Goal: Task Accomplishment & Management: Use online tool/utility

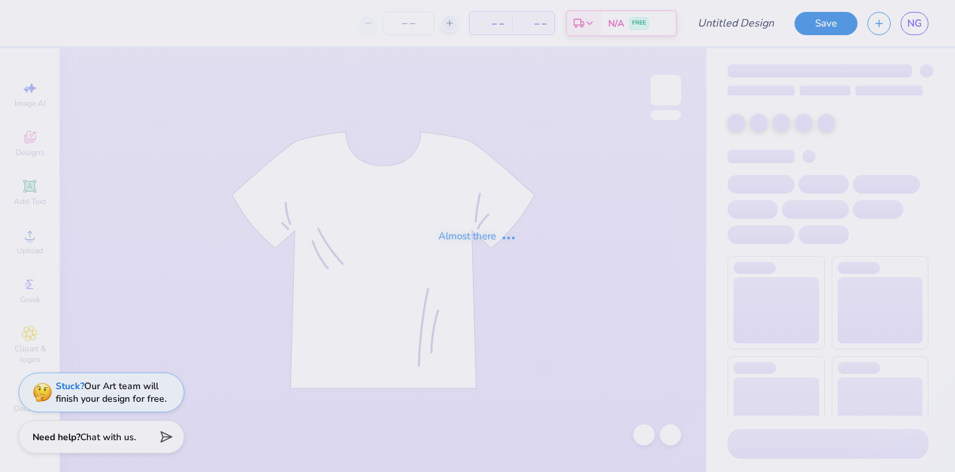
type input "hoodie idk"
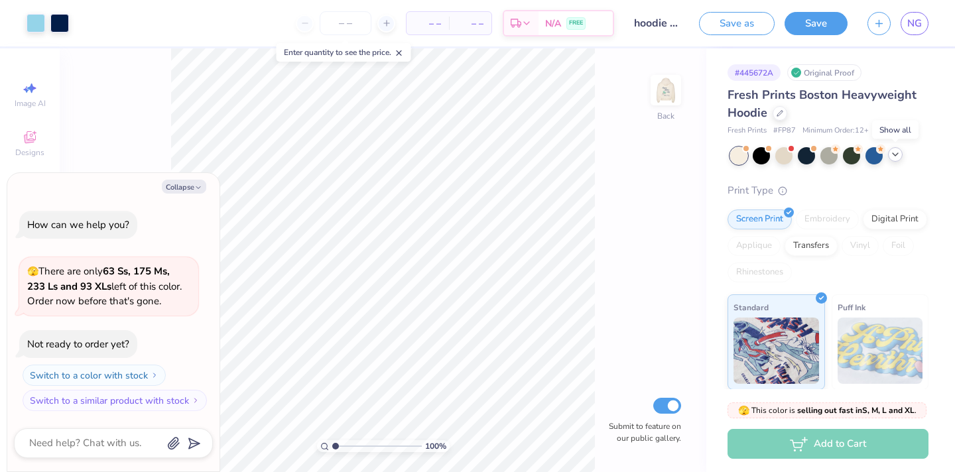
click at [900, 156] on icon at bounding box center [895, 154] width 11 height 11
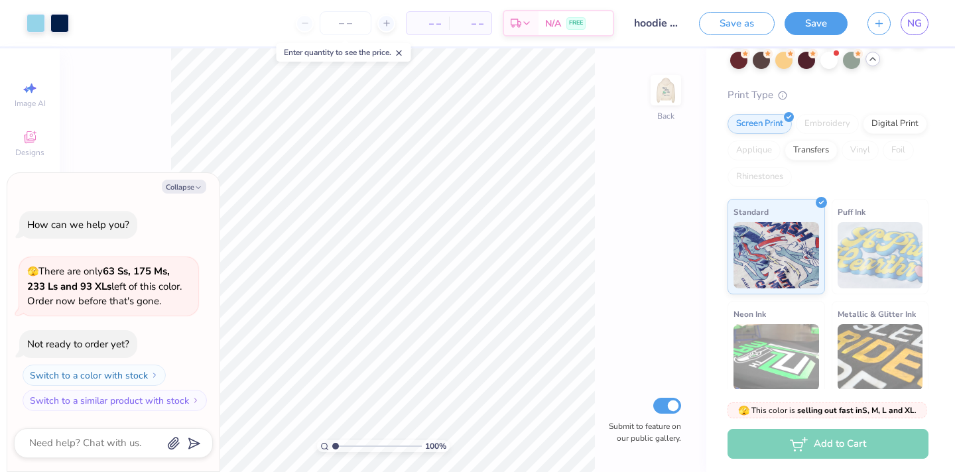
scroll to position [117, 0]
click at [662, 100] on img at bounding box center [665, 90] width 53 height 53
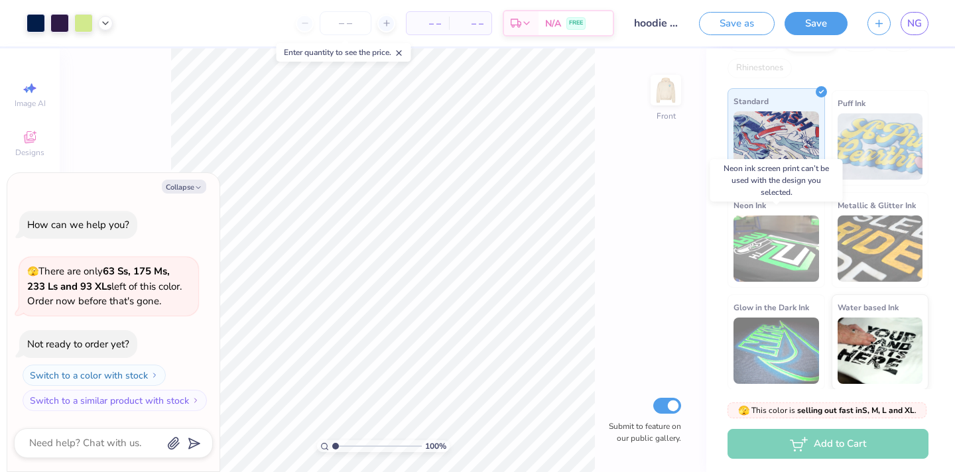
scroll to position [206, 0]
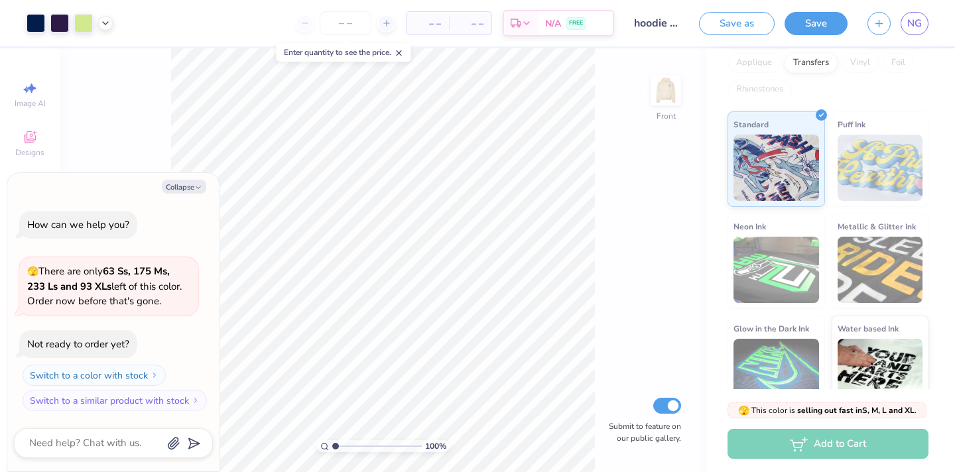
click at [871, 163] on img at bounding box center [880, 168] width 86 height 66
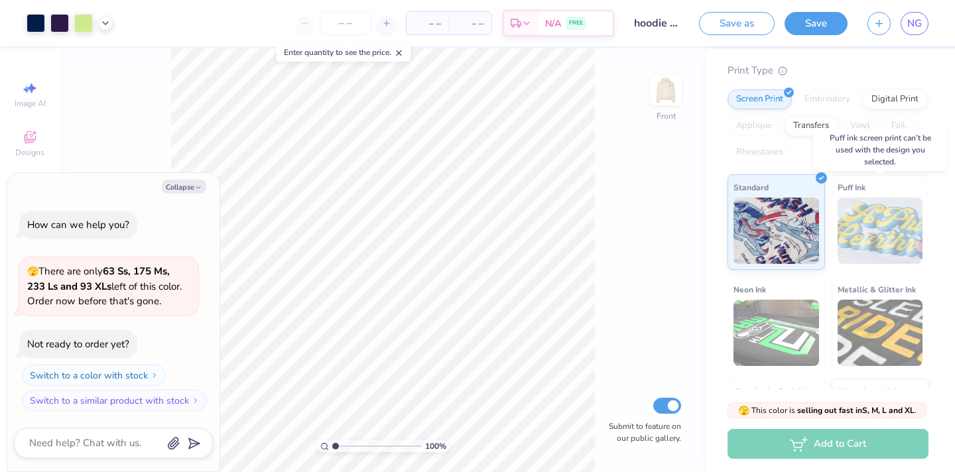
scroll to position [138, 0]
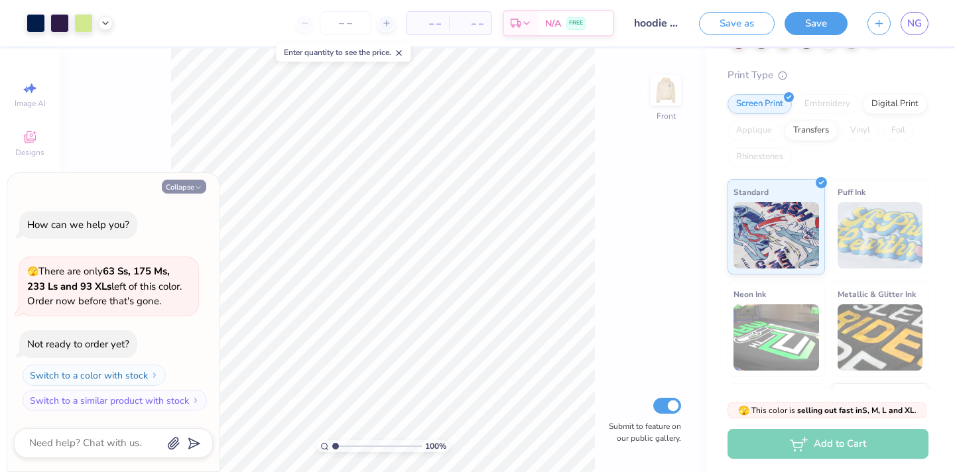
click at [163, 189] on button "Collapse" at bounding box center [184, 187] width 44 height 14
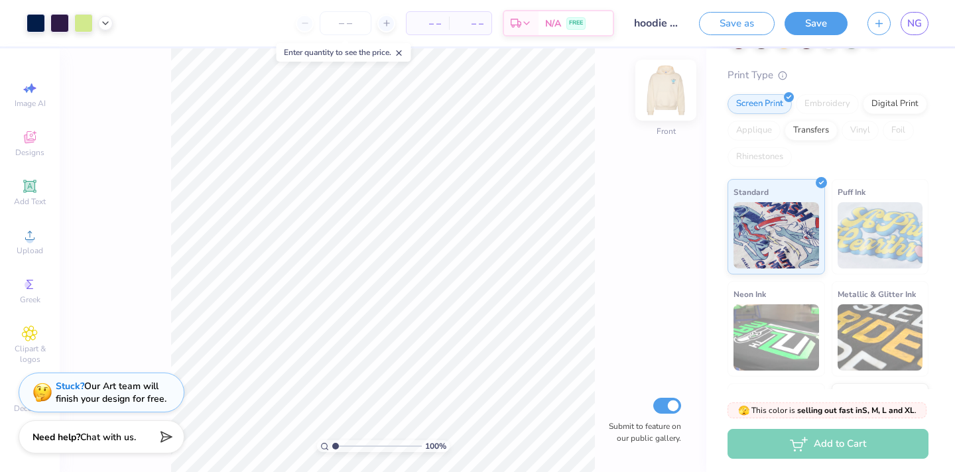
click at [662, 83] on img at bounding box center [665, 90] width 53 height 53
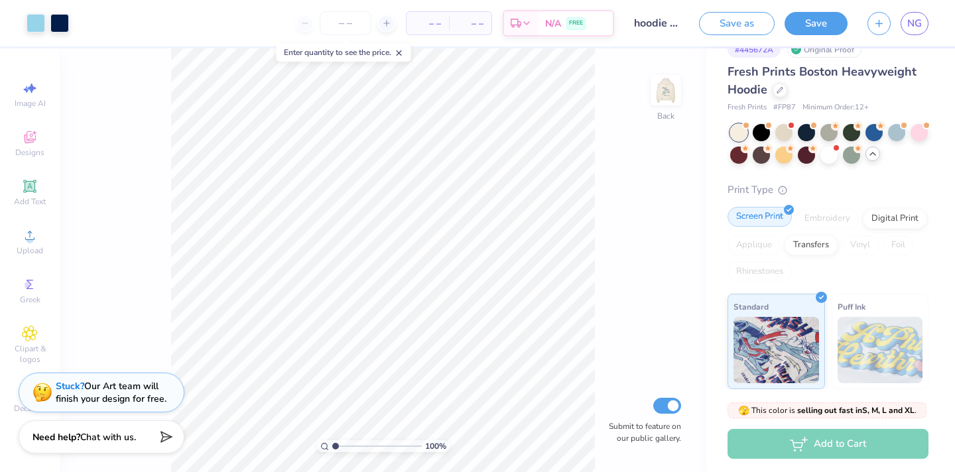
scroll to position [0, 0]
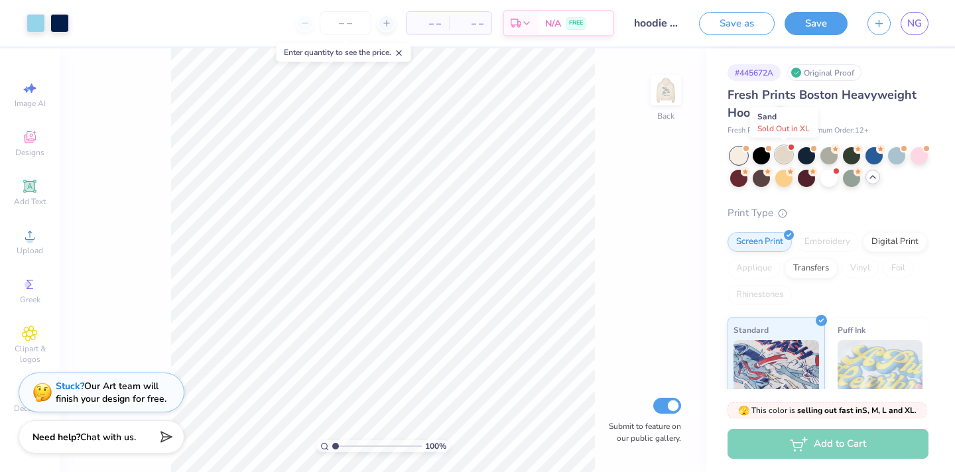
click at [786, 156] on div at bounding box center [783, 154] width 17 height 17
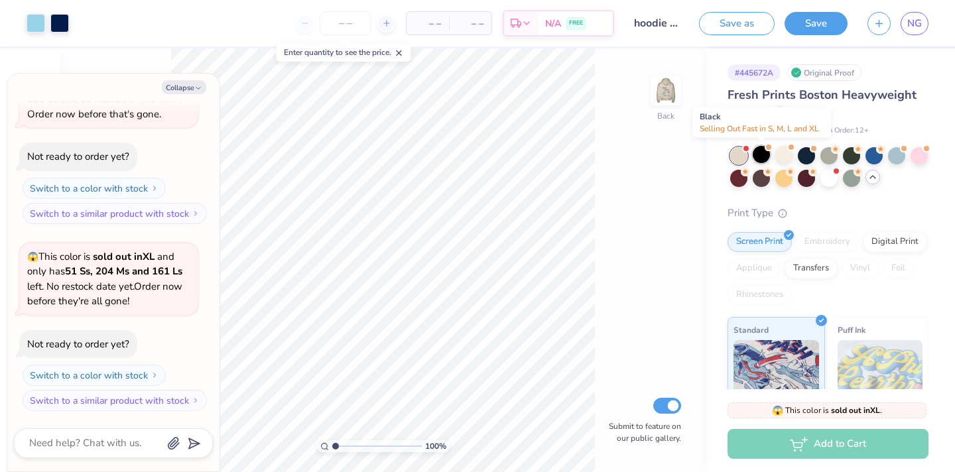
click at [762, 154] on div at bounding box center [761, 154] width 17 height 17
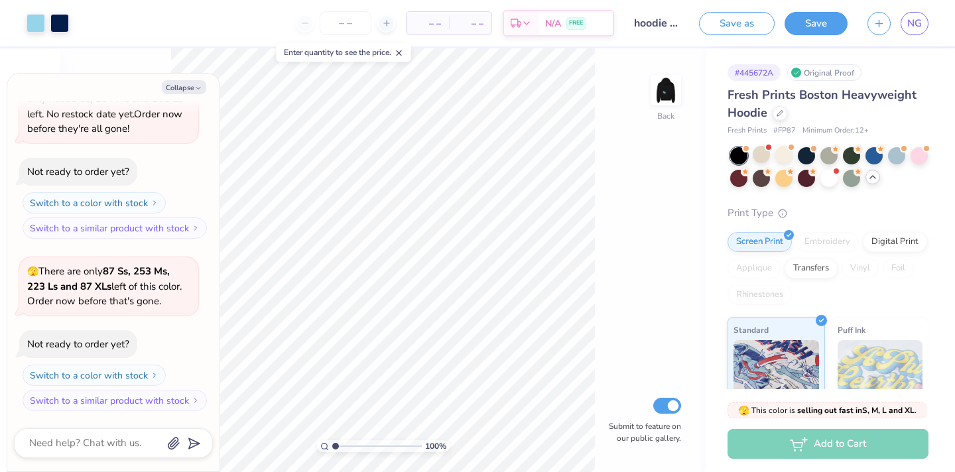
click at [735, 153] on div at bounding box center [738, 155] width 17 height 17
click at [900, 150] on div at bounding box center [896, 154] width 17 height 17
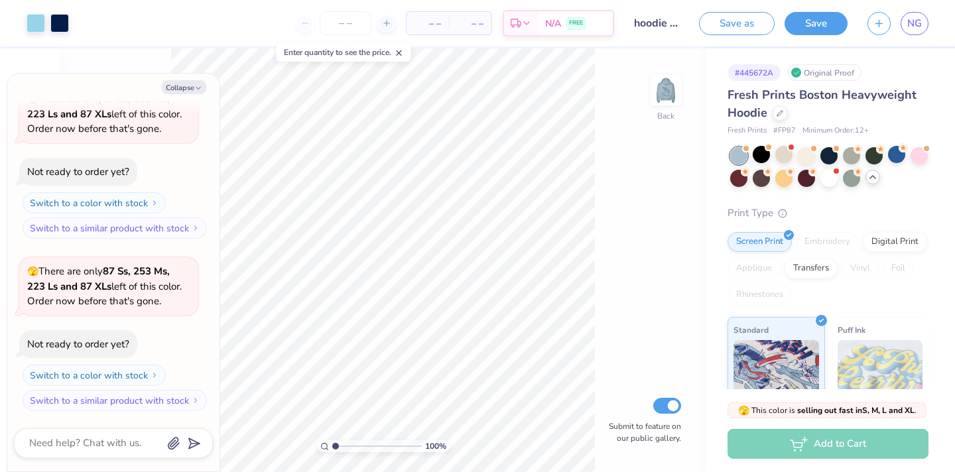
scroll to position [605, 0]
click at [914, 24] on span "NG" at bounding box center [914, 23] width 15 height 15
type textarea "x"
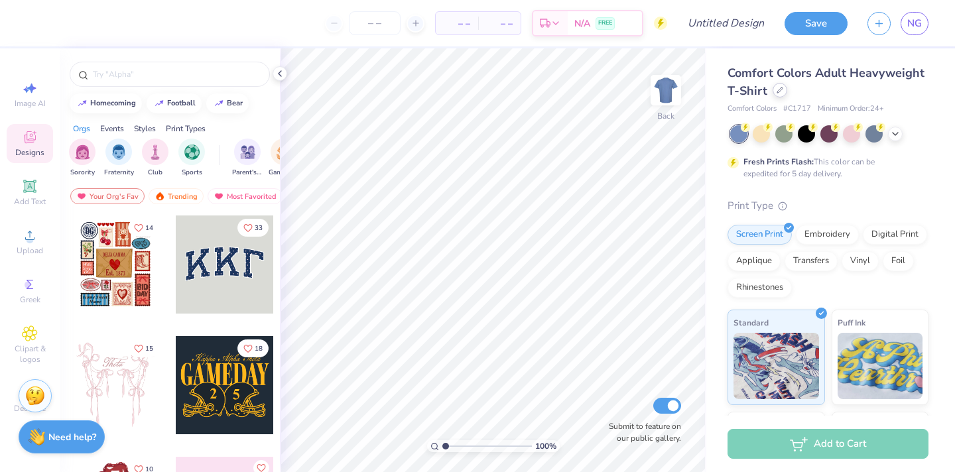
click at [774, 93] on div at bounding box center [779, 90] width 15 height 15
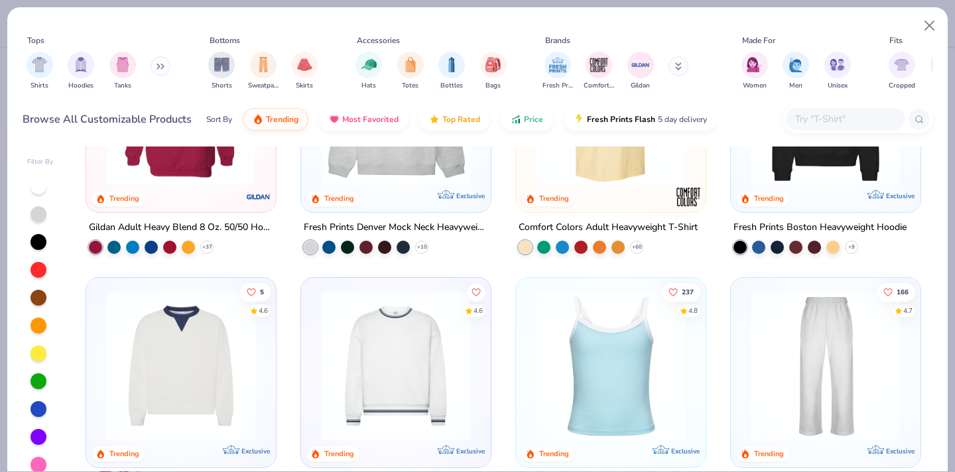
scroll to position [127, 0]
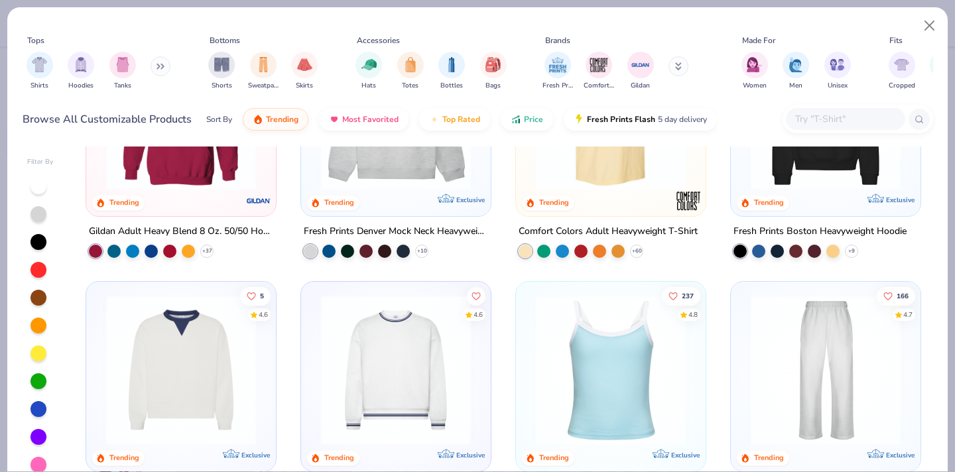
click at [819, 204] on div "244 4.8 Trending Exclusive" at bounding box center [826, 122] width 190 height 190
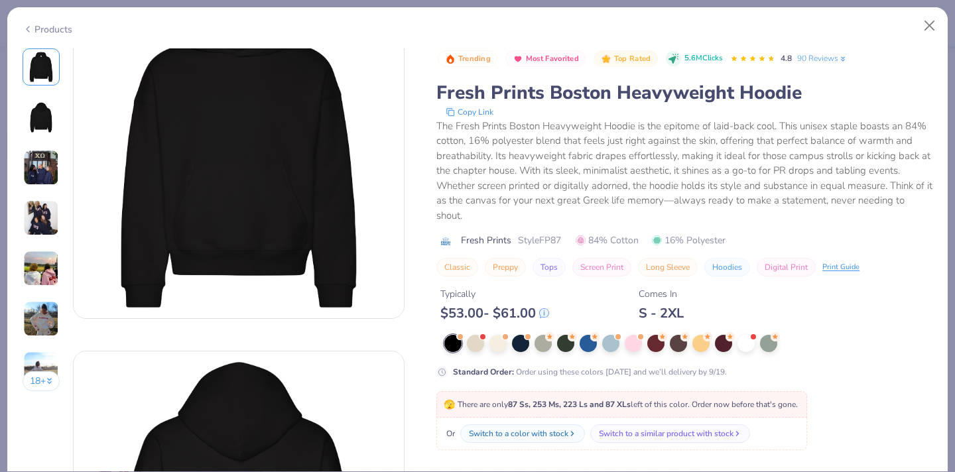
scroll to position [63, 0]
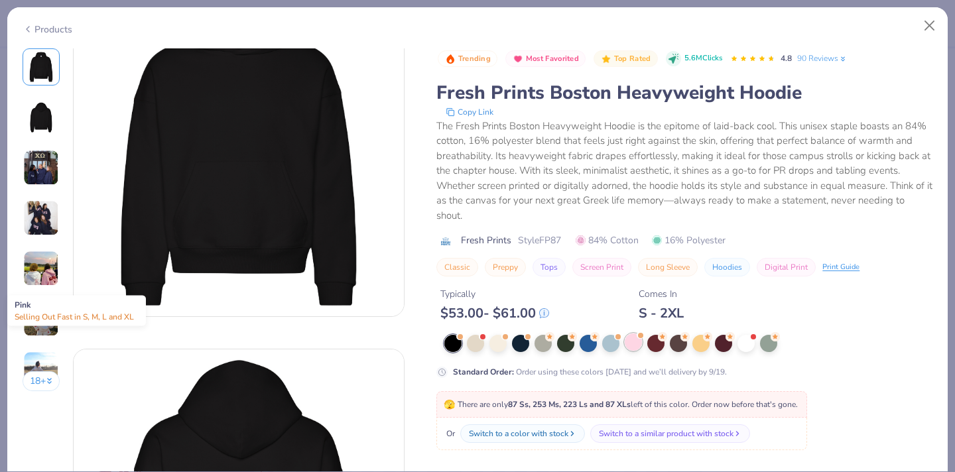
click at [627, 345] on div at bounding box center [633, 341] width 17 height 17
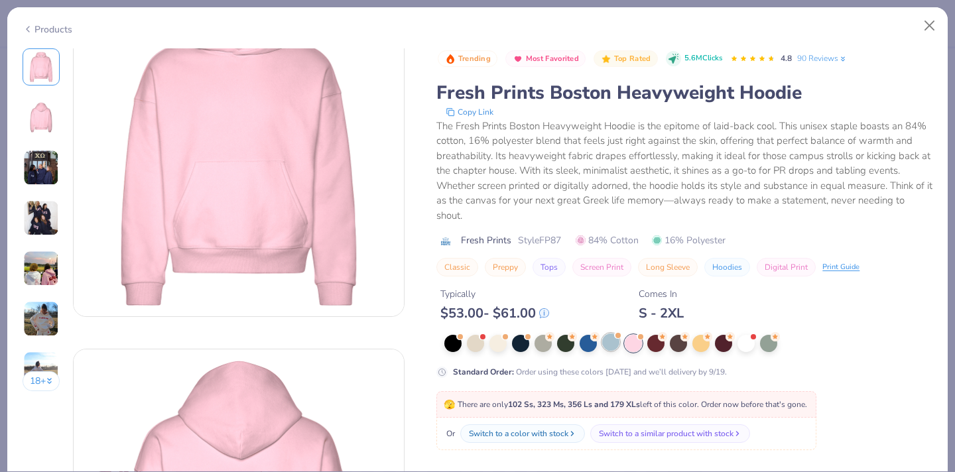
click at [611, 348] on div at bounding box center [610, 341] width 17 height 17
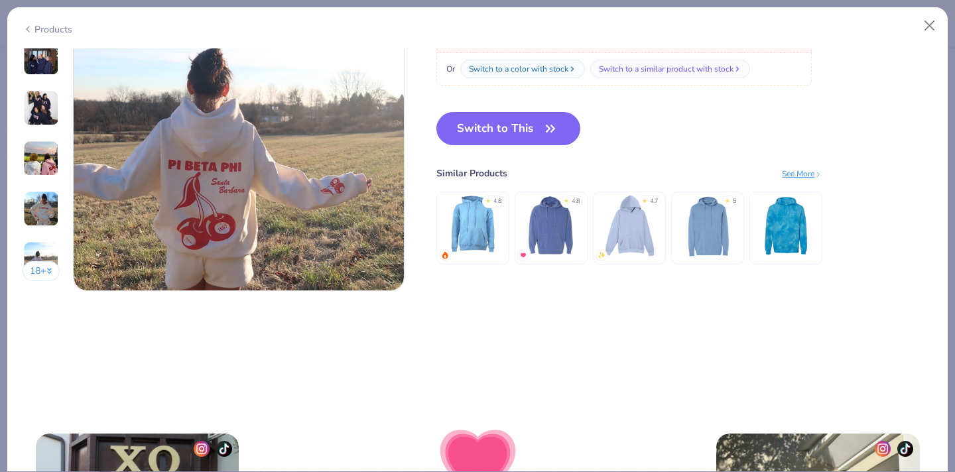
scroll to position [2272, 0]
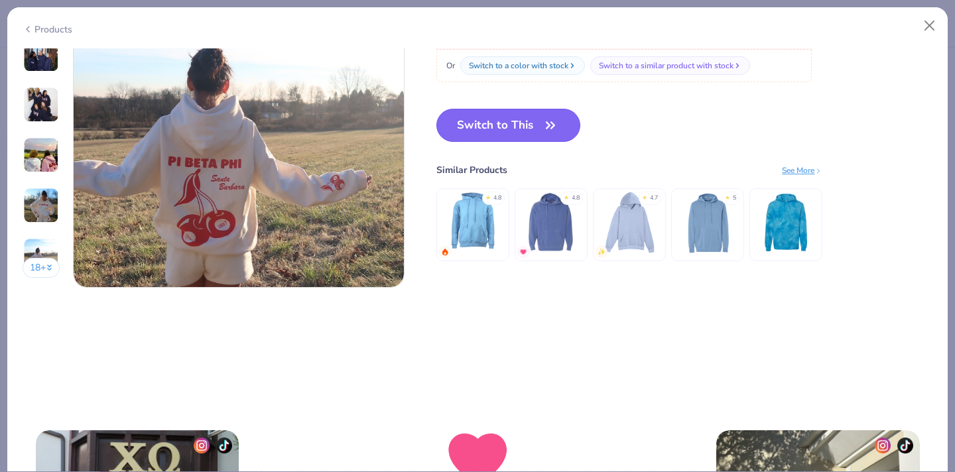
click at [511, 134] on button "Switch to This" at bounding box center [508, 125] width 144 height 33
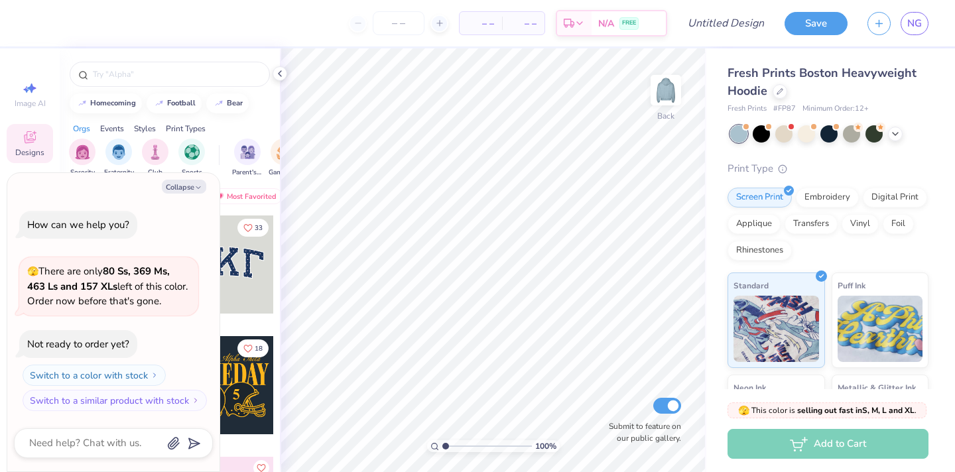
click at [275, 77] on icon at bounding box center [279, 73] width 11 height 11
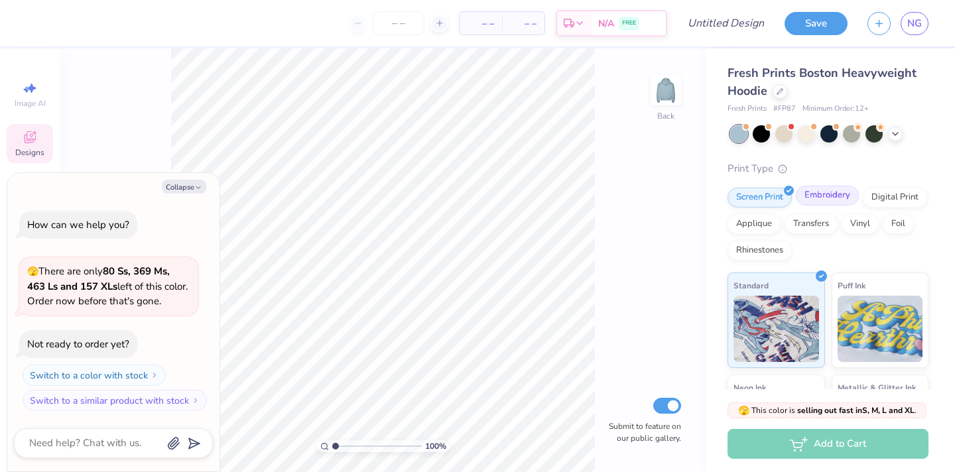
click at [814, 192] on div "Embroidery" at bounding box center [827, 196] width 63 height 20
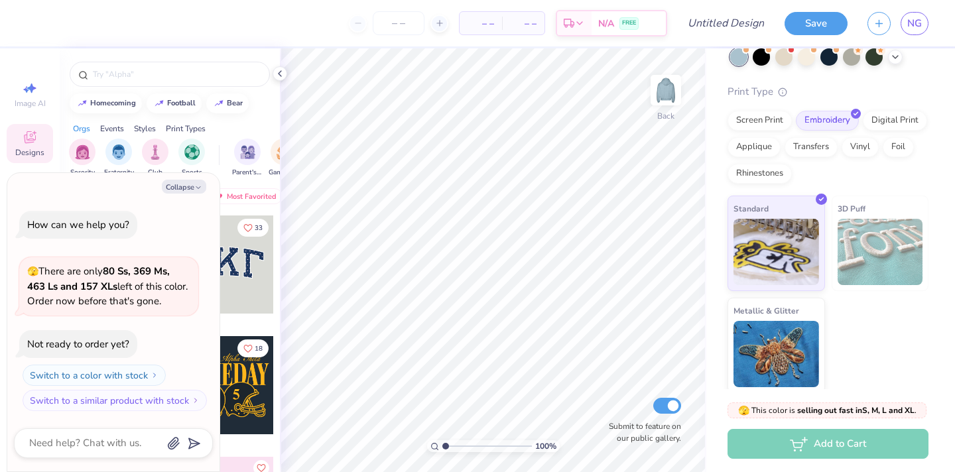
scroll to position [81, 0]
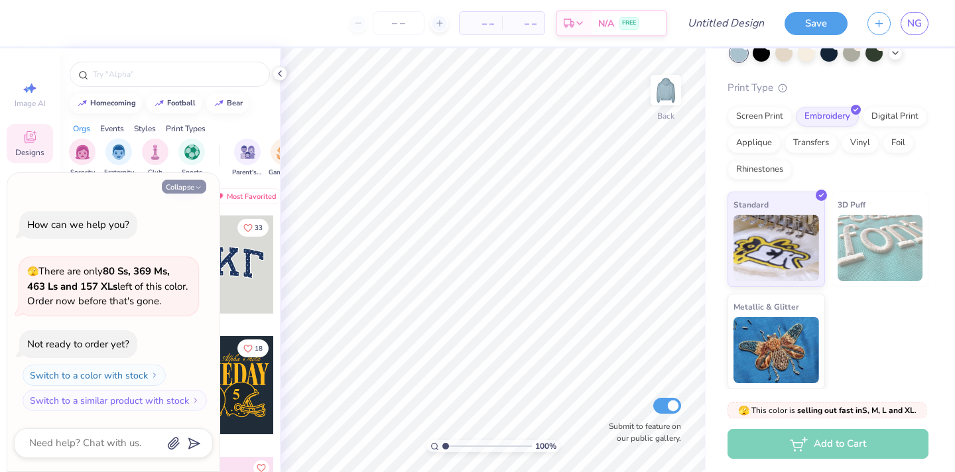
click at [184, 188] on button "Collapse" at bounding box center [184, 187] width 44 height 14
type textarea "x"
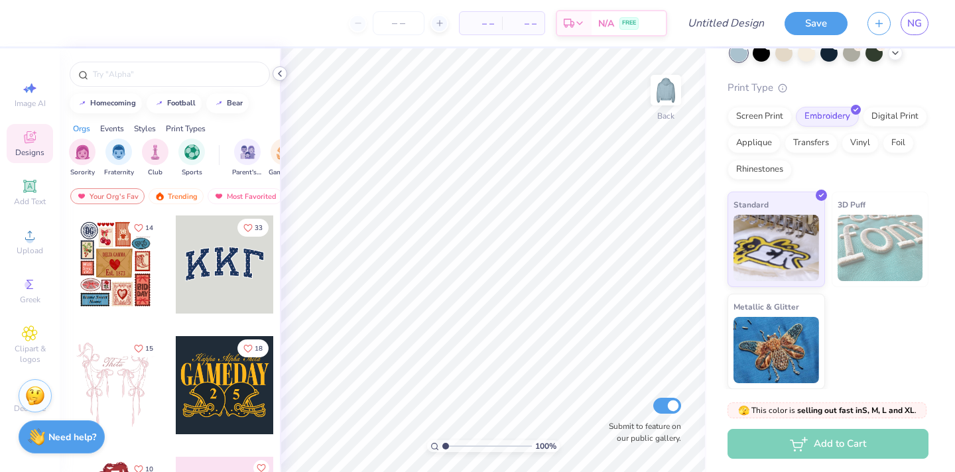
click at [276, 75] on icon at bounding box center [279, 73] width 11 height 11
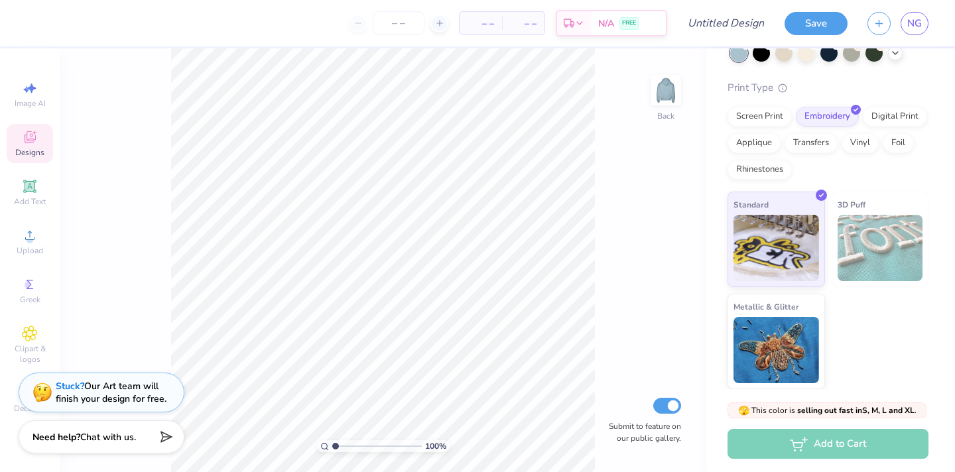
scroll to position [0, 0]
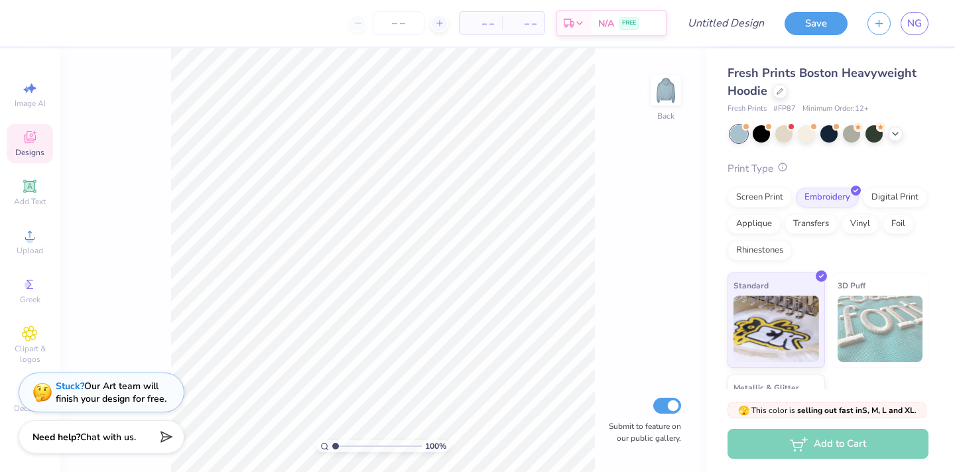
click at [785, 170] on icon at bounding box center [782, 166] width 9 height 9
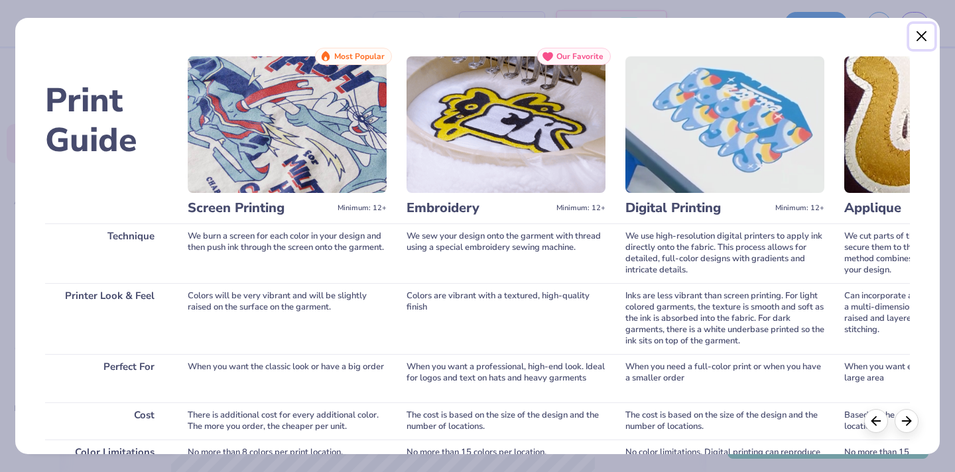
click at [927, 33] on button "Close" at bounding box center [921, 36] width 25 height 25
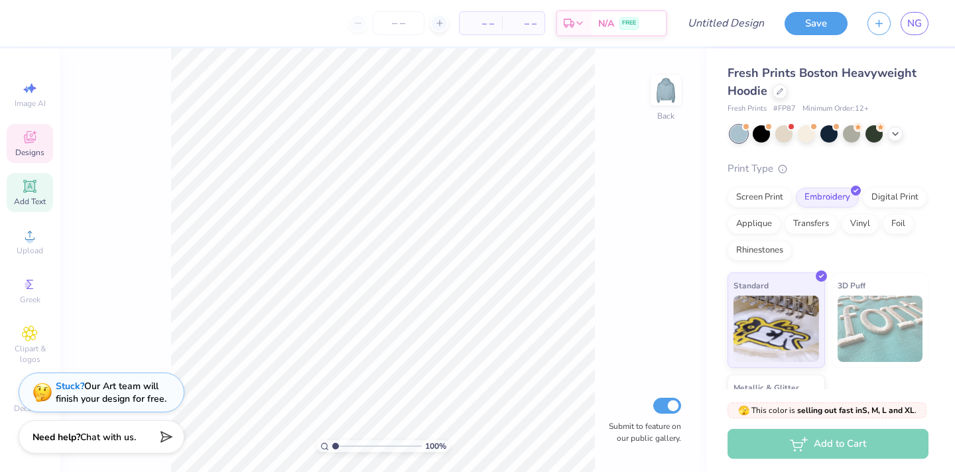
click at [23, 187] on icon at bounding box center [30, 186] width 16 height 16
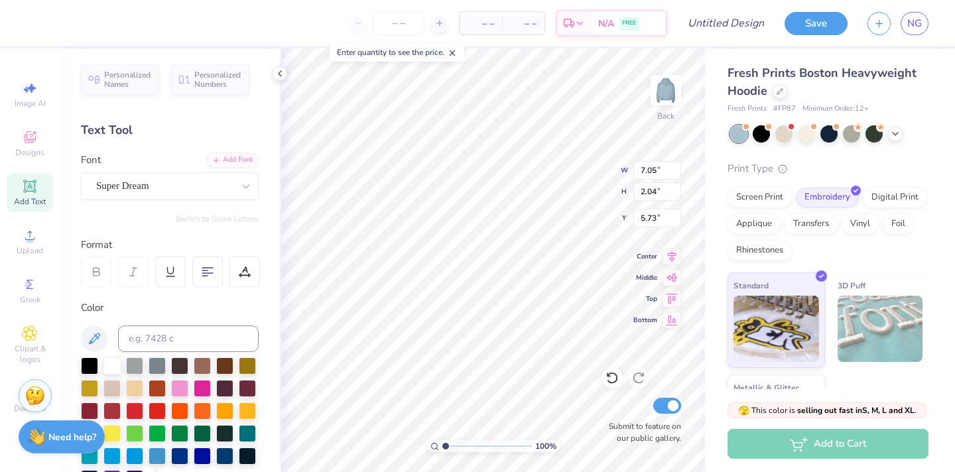
type textarea "sig delt"
type input "4.21"
click at [668, 92] on img at bounding box center [665, 90] width 53 height 53
click at [37, 140] on icon at bounding box center [30, 137] width 16 height 16
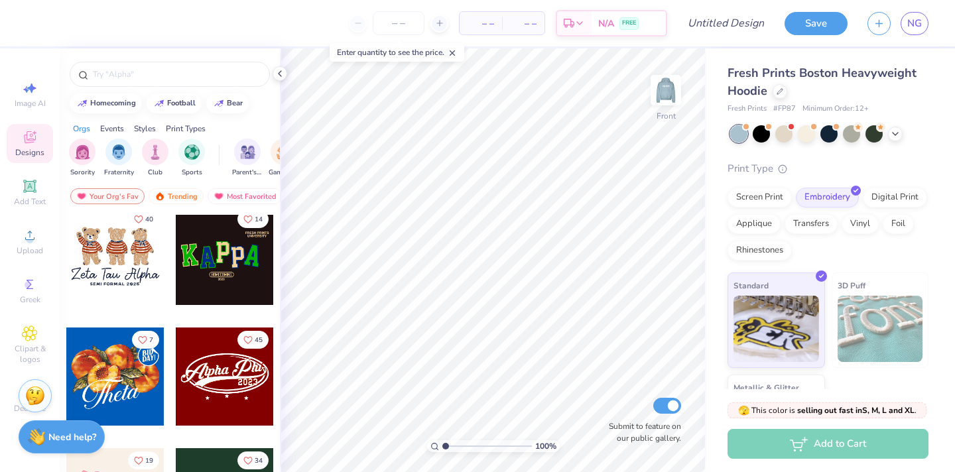
scroll to position [490, 0]
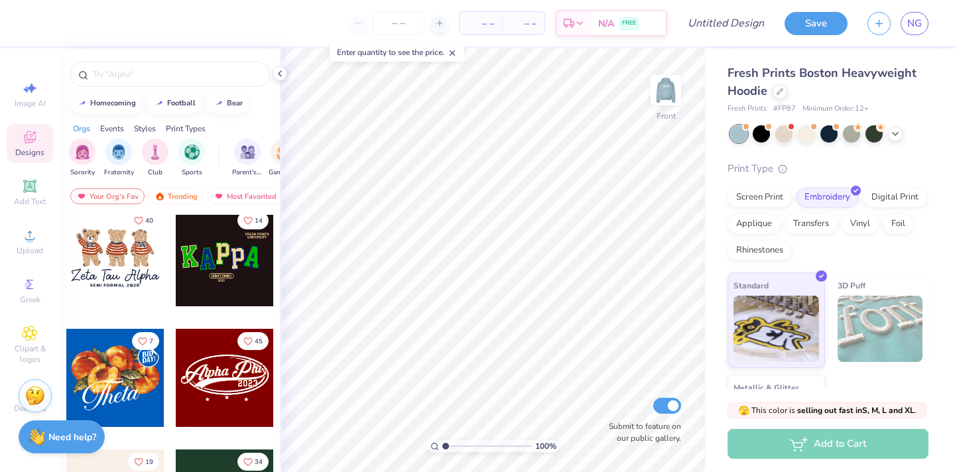
click at [103, 262] on div at bounding box center [115, 257] width 98 height 98
click at [107, 255] on div at bounding box center [115, 257] width 98 height 98
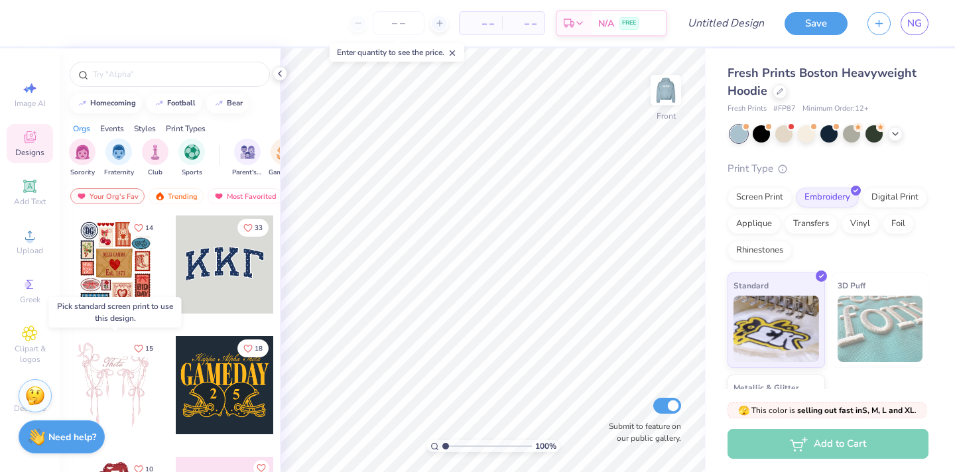
click at [117, 379] on div at bounding box center [115, 385] width 98 height 98
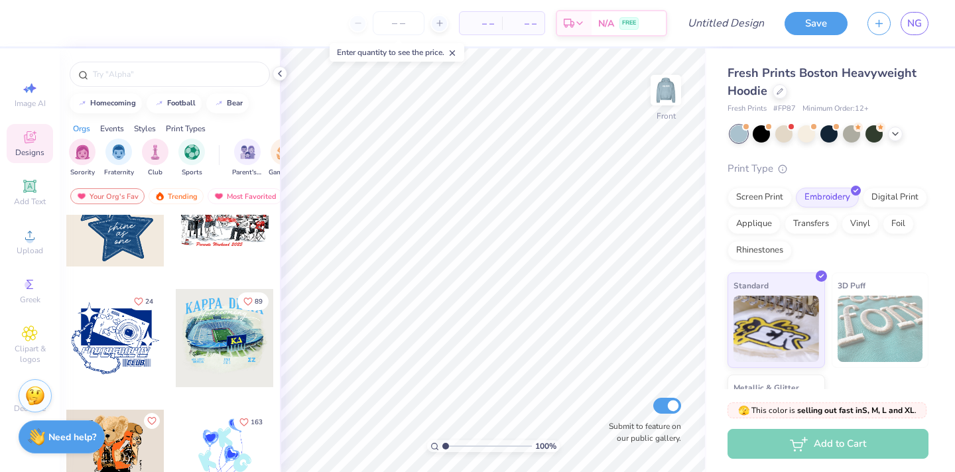
scroll to position [1156, 0]
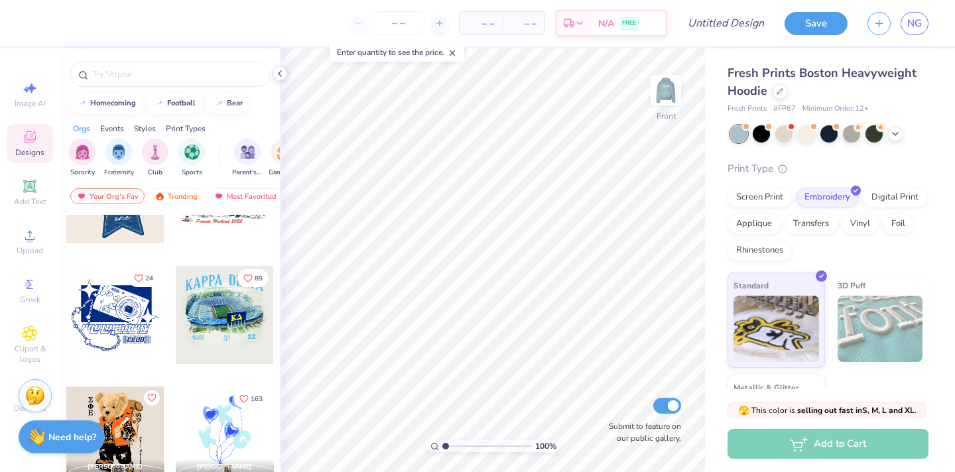
click at [107, 225] on div at bounding box center [115, 194] width 98 height 98
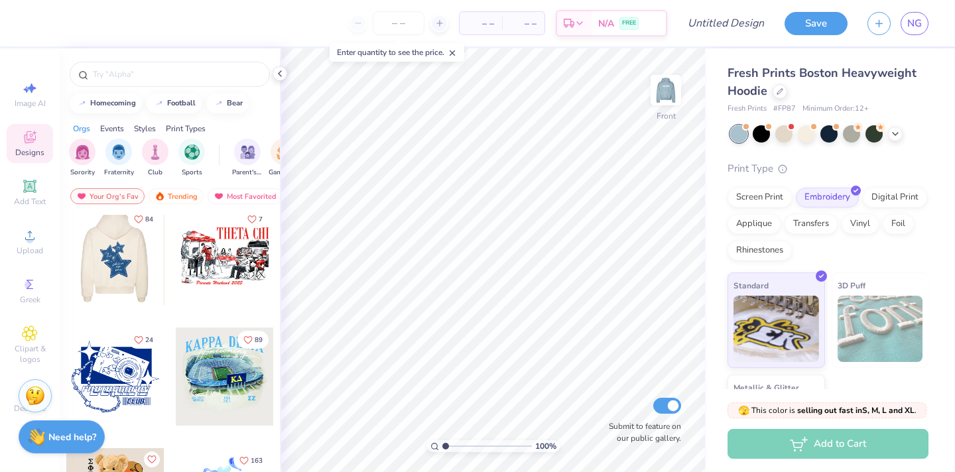
scroll to position [1083, 0]
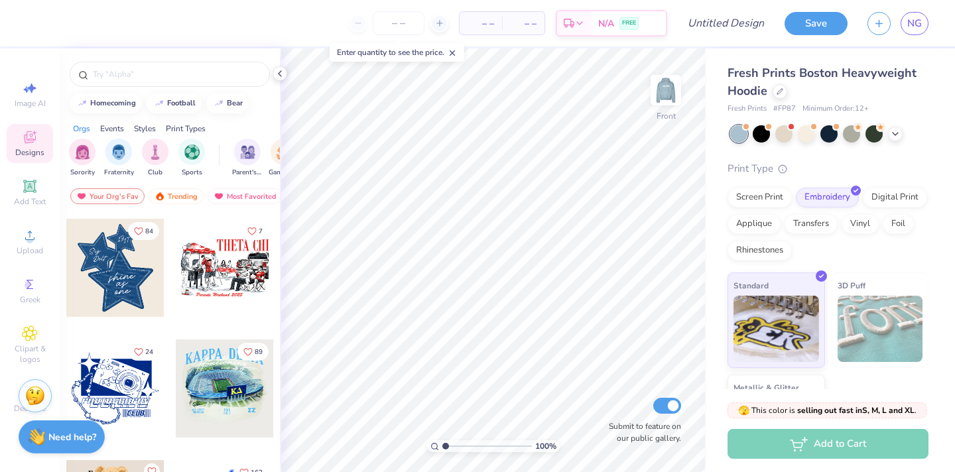
click at [109, 277] on div at bounding box center [115, 268] width 98 height 98
click at [884, 128] on icon at bounding box center [880, 125] width 9 height 9
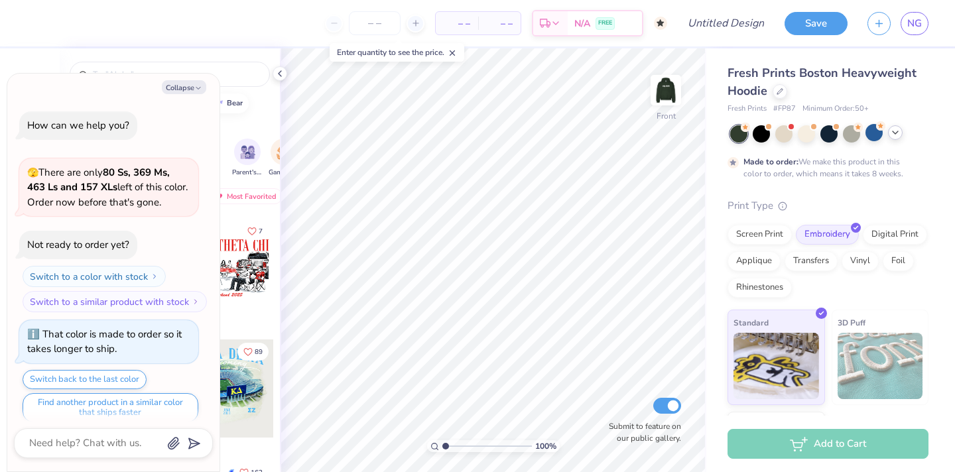
click at [893, 134] on icon at bounding box center [895, 132] width 11 height 11
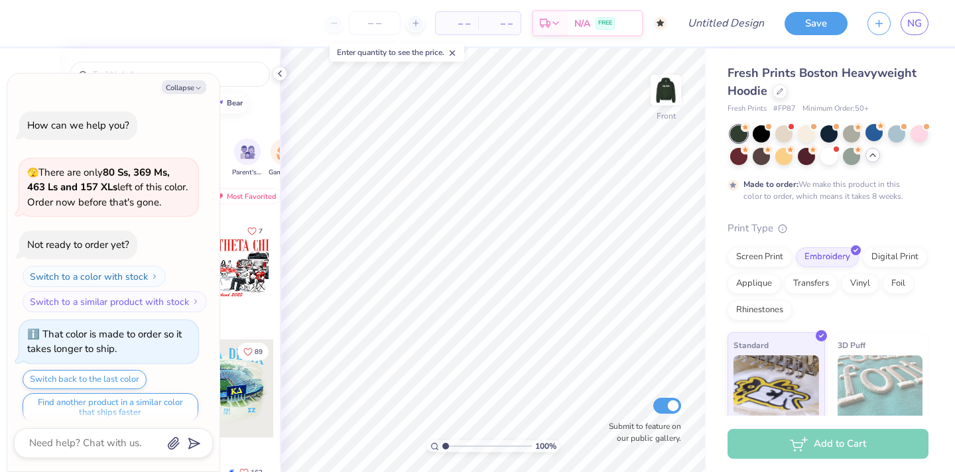
scroll to position [11, 0]
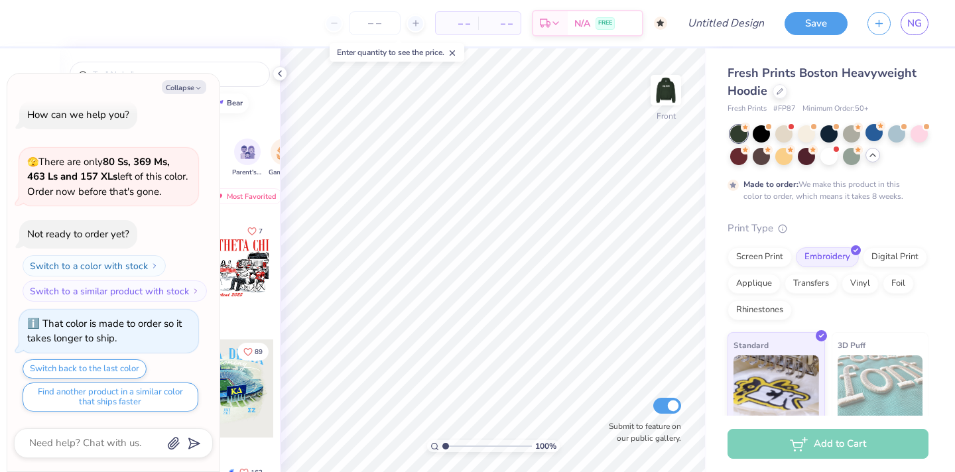
click at [867, 152] on icon at bounding box center [872, 155] width 11 height 11
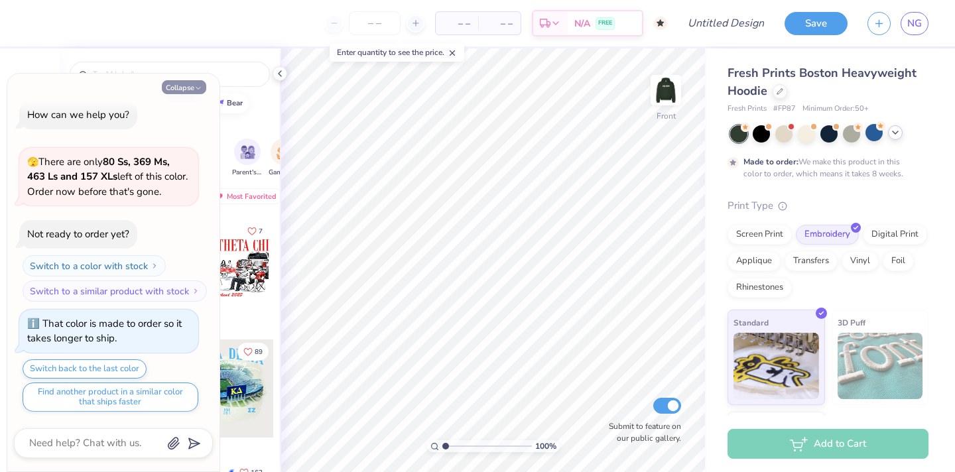
click at [193, 90] on button "Collapse" at bounding box center [184, 87] width 44 height 14
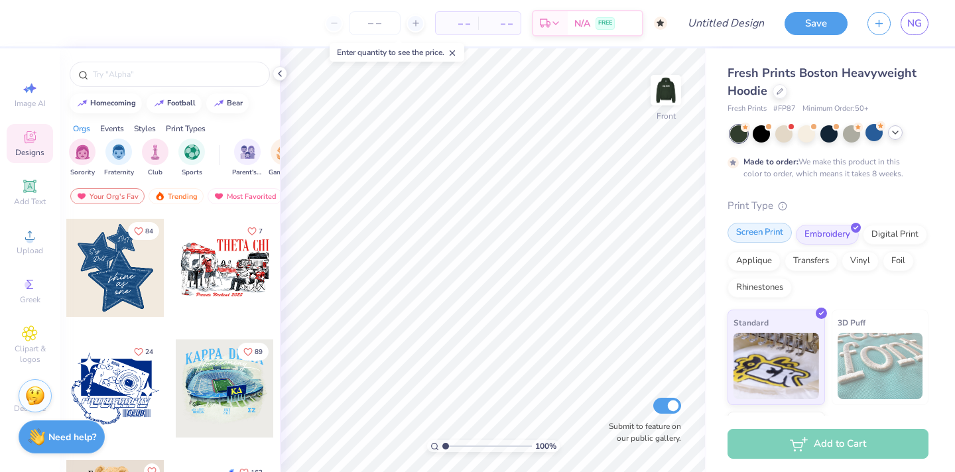
click at [753, 234] on div "Screen Print" at bounding box center [759, 233] width 64 height 20
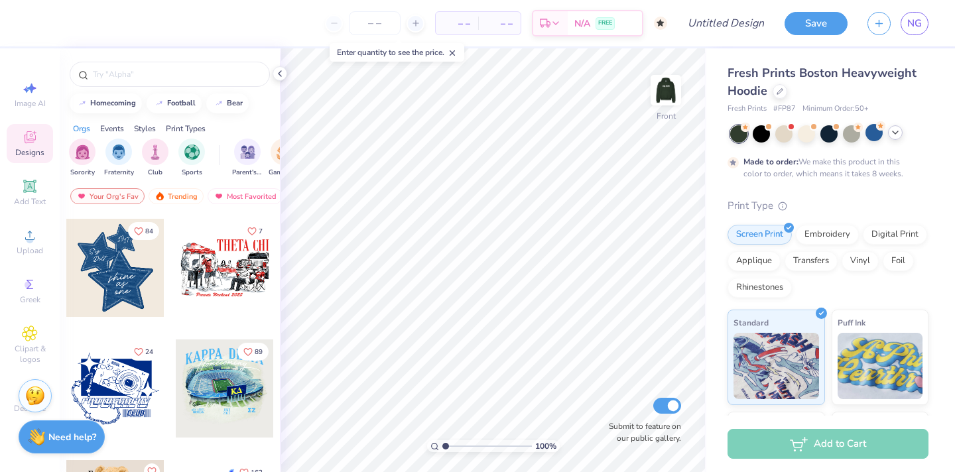
click at [93, 265] on div at bounding box center [115, 268] width 98 height 98
click at [52, 29] on div at bounding box center [59, 22] width 19 height 19
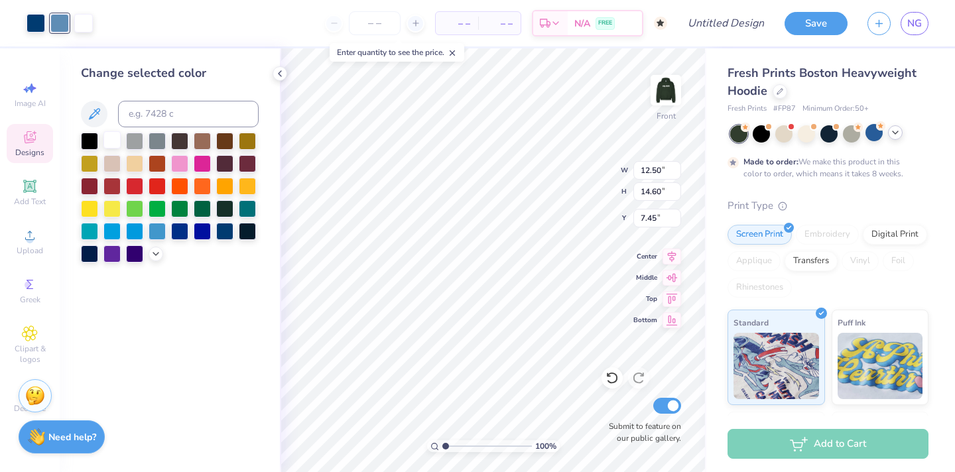
click at [109, 136] on div at bounding box center [111, 139] width 17 height 17
click at [27, 20] on div at bounding box center [36, 22] width 19 height 19
click at [114, 146] on div at bounding box center [111, 141] width 17 height 17
click at [63, 23] on div at bounding box center [59, 22] width 19 height 19
click at [155, 256] on icon at bounding box center [156, 252] width 11 height 11
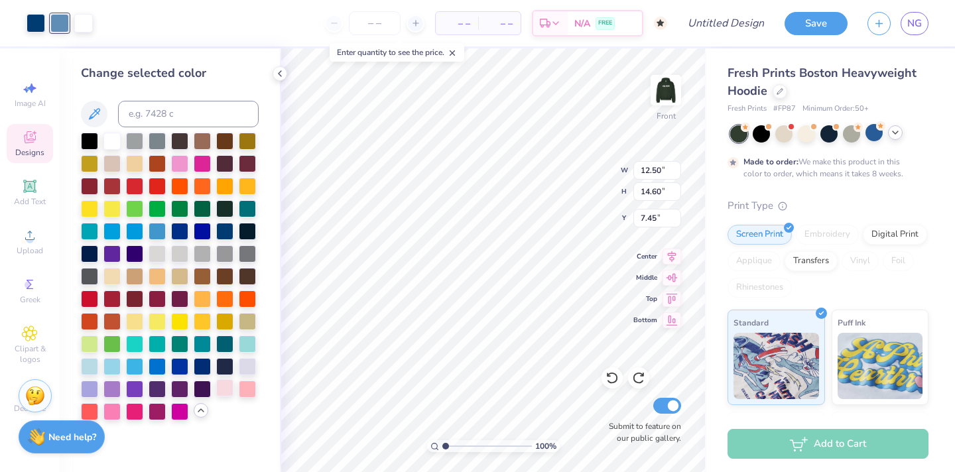
click at [224, 386] on div at bounding box center [224, 387] width 17 height 17
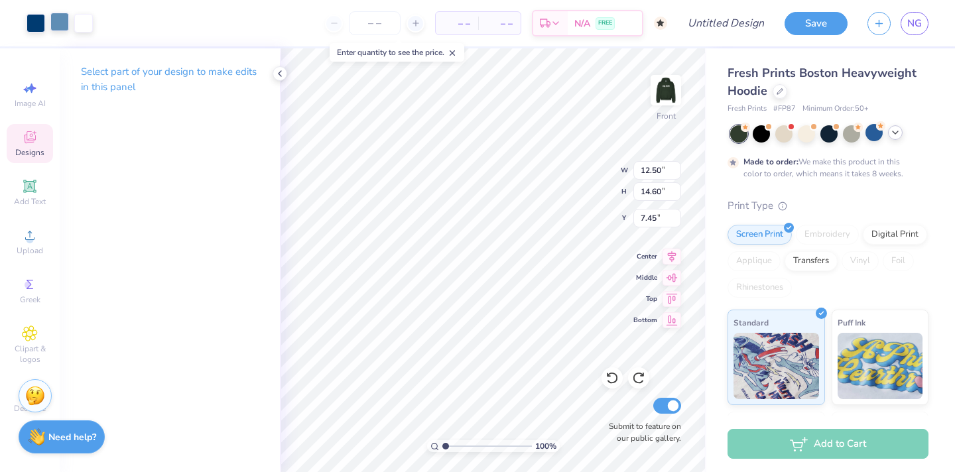
click at [55, 19] on div at bounding box center [59, 22] width 19 height 19
click at [810, 136] on div at bounding box center [806, 132] width 17 height 17
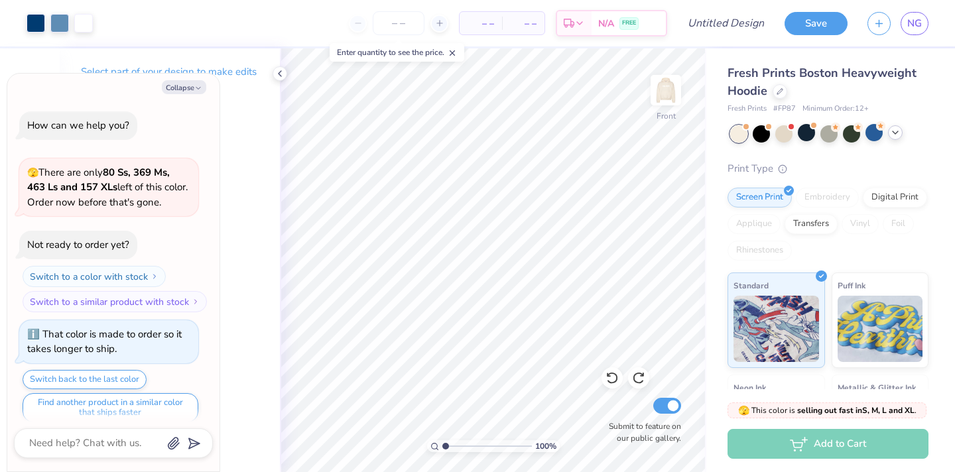
scroll to position [249, 0]
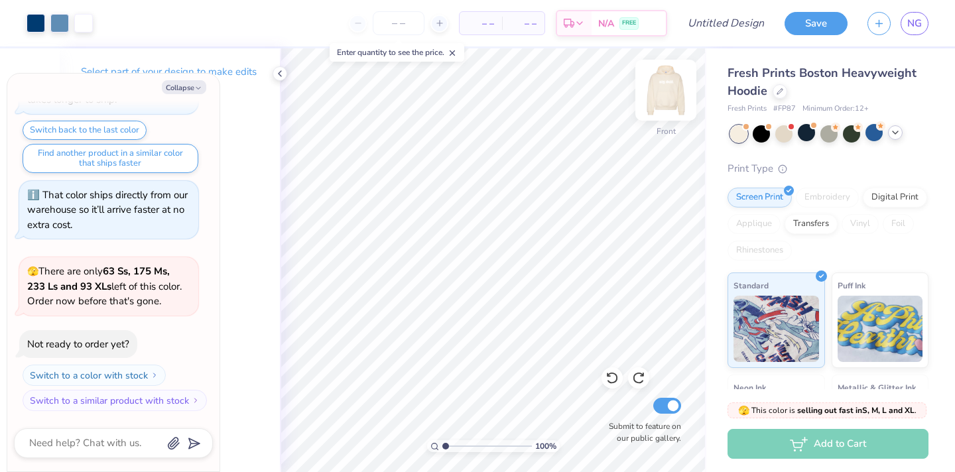
click at [662, 97] on img at bounding box center [665, 90] width 53 height 53
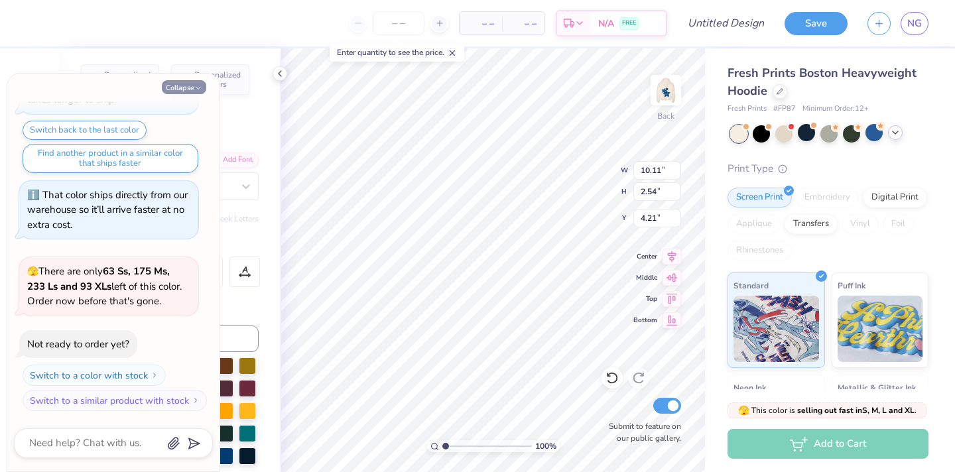
click at [196, 91] on icon "button" at bounding box center [198, 88] width 8 height 8
type textarea "x"
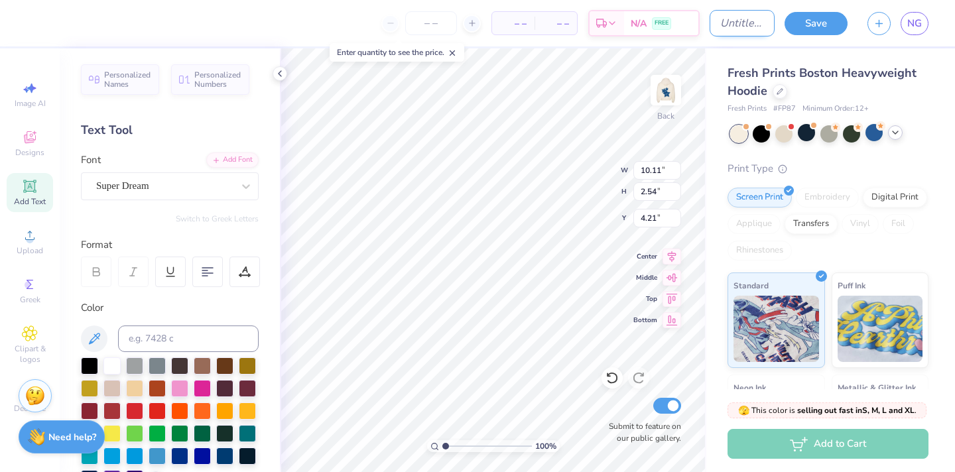
click at [725, 29] on input "Design Title" at bounding box center [741, 23] width 65 height 27
type input "stars hoodie"
click at [831, 172] on div "Print Type" at bounding box center [827, 168] width 201 height 15
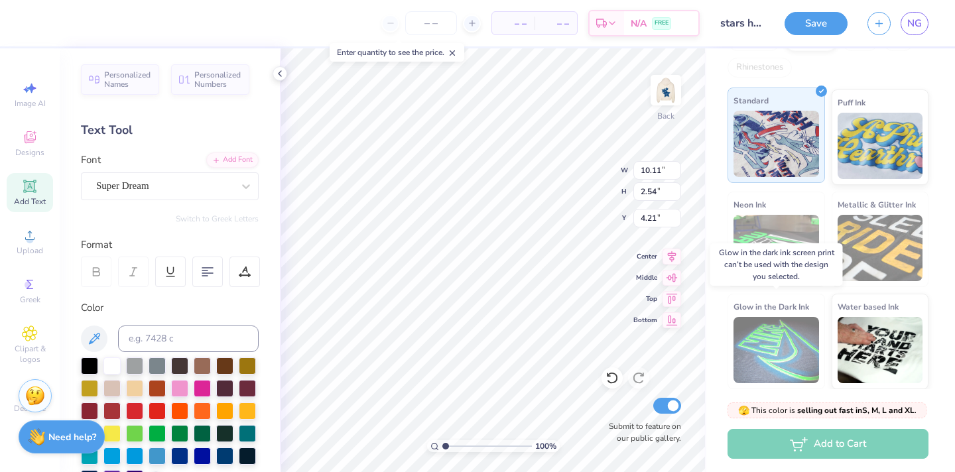
scroll to position [0, 0]
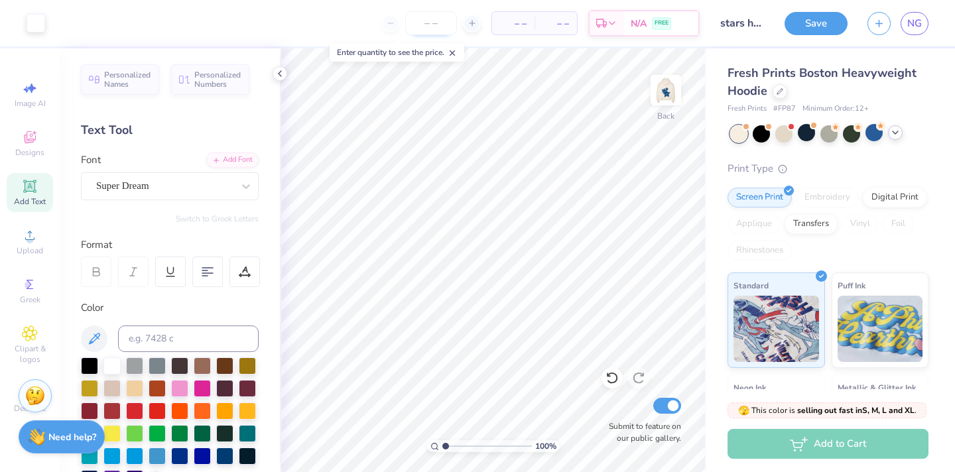
click at [426, 19] on input "number" at bounding box center [431, 23] width 52 height 24
type input "50"
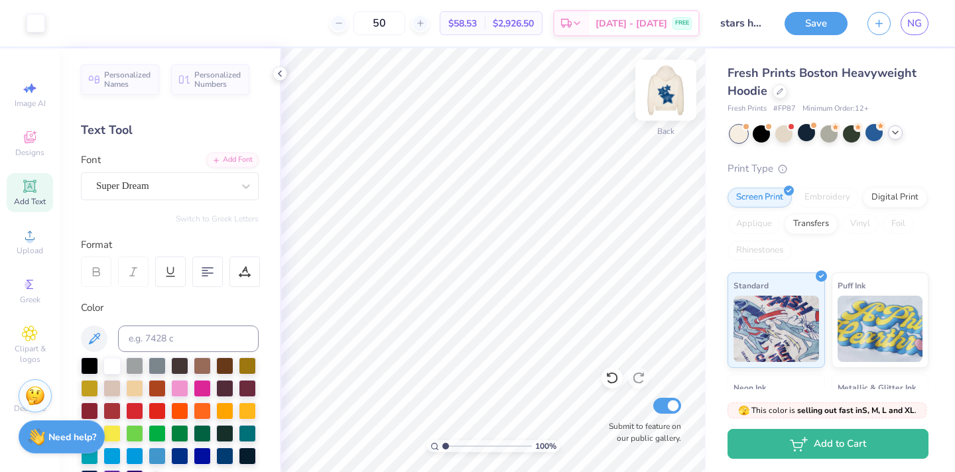
click at [660, 84] on img at bounding box center [665, 90] width 53 height 53
click at [822, 196] on div "Embroidery" at bounding box center [827, 196] width 63 height 20
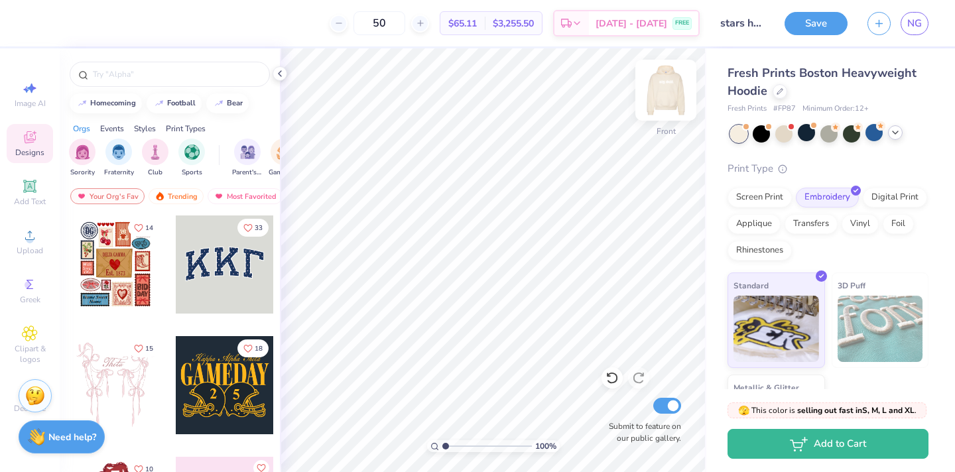
click at [673, 89] on img at bounding box center [665, 90] width 53 height 53
click at [669, 101] on img at bounding box center [665, 90] width 53 height 53
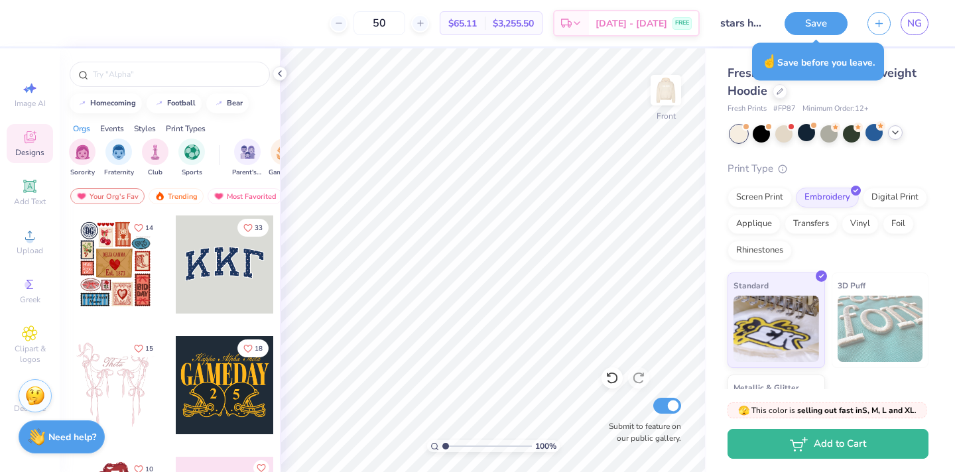
click at [904, 134] on div at bounding box center [829, 133] width 198 height 17
click at [895, 134] on polyline at bounding box center [894, 132] width 5 height 3
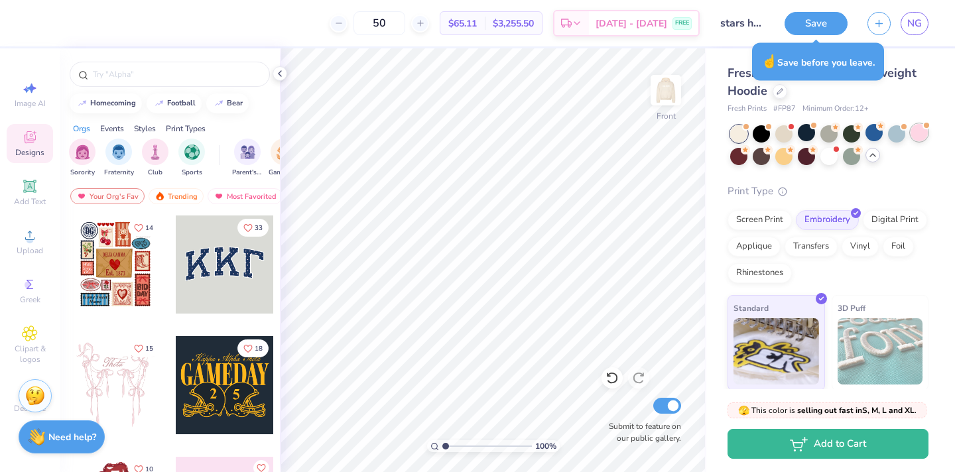
click at [920, 133] on div at bounding box center [918, 132] width 17 height 17
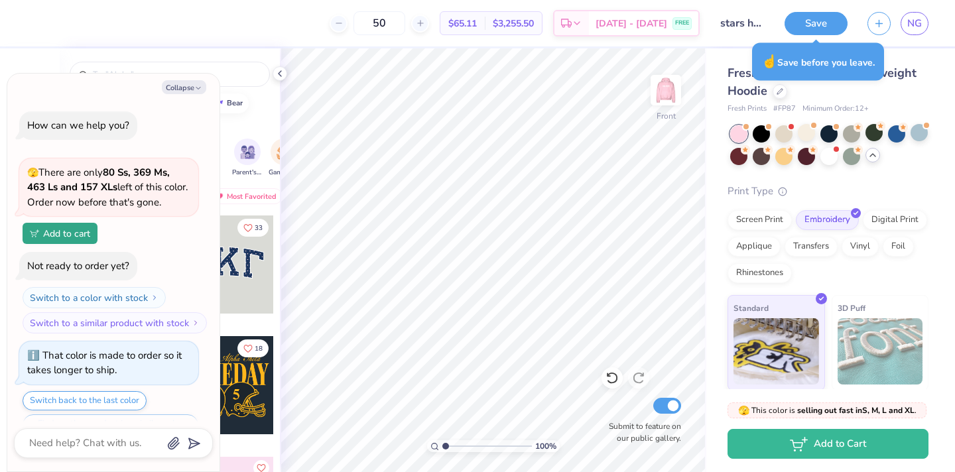
type textarea "x"
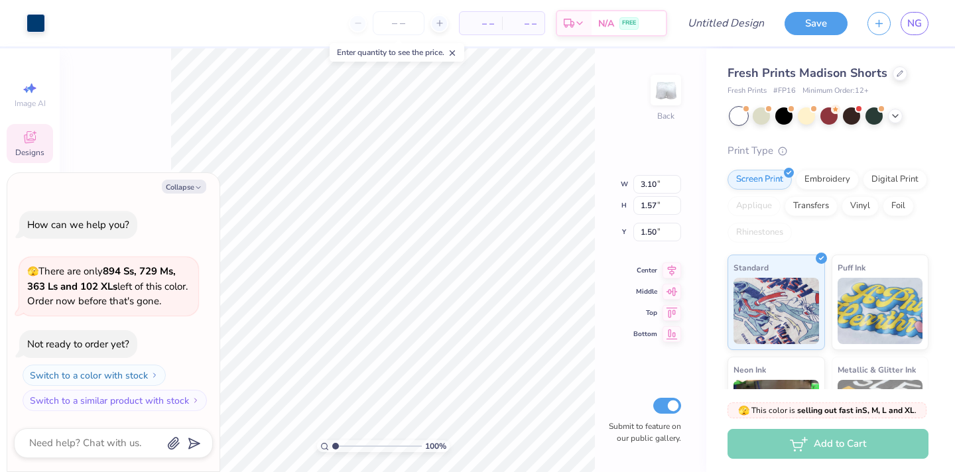
type textarea "x"
click at [409, 25] on input "number" at bounding box center [399, 23] width 52 height 24
type input "50"
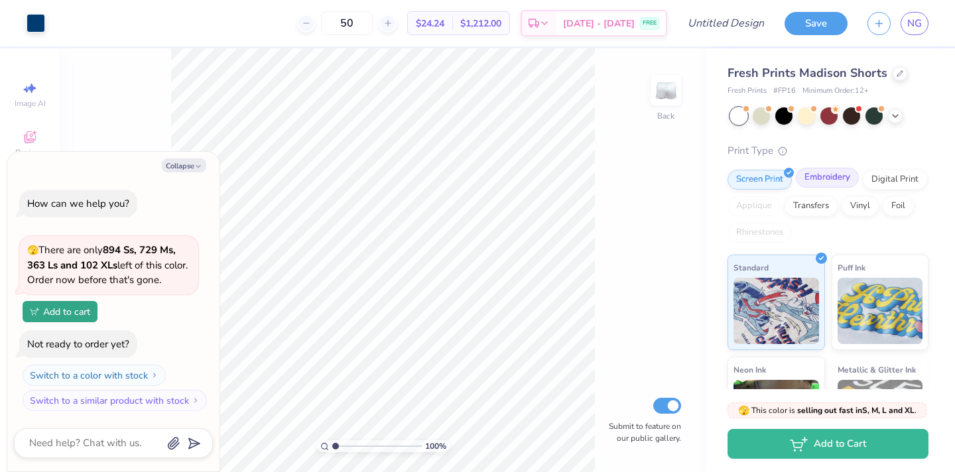
click at [821, 182] on div "Embroidery" at bounding box center [827, 178] width 63 height 20
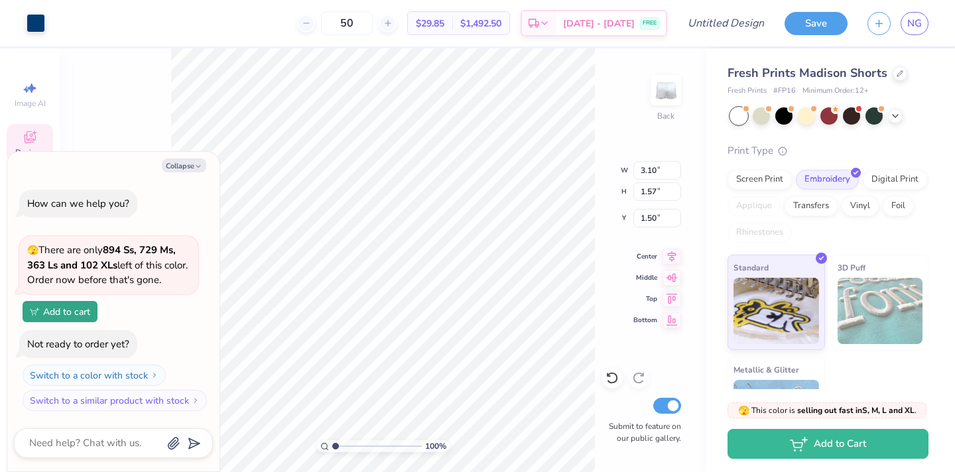
type textarea "x"
type input "7.50"
type textarea "x"
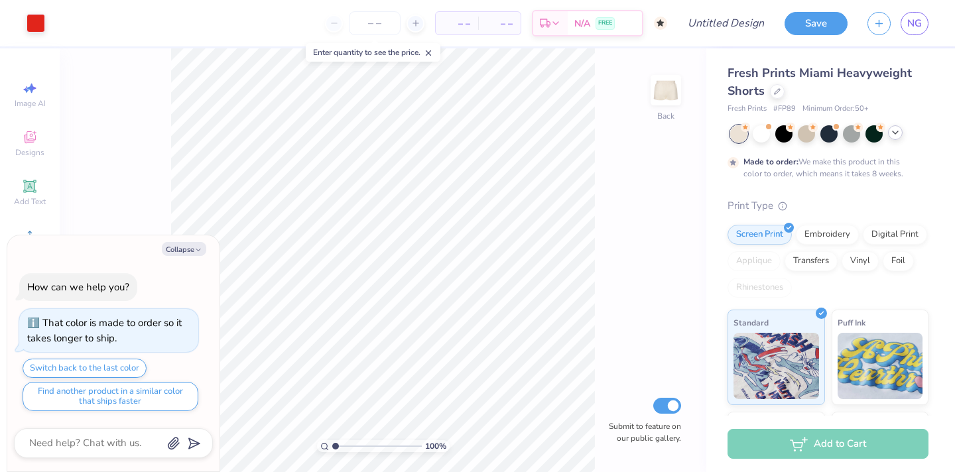
click at [898, 138] on div at bounding box center [895, 132] width 15 height 15
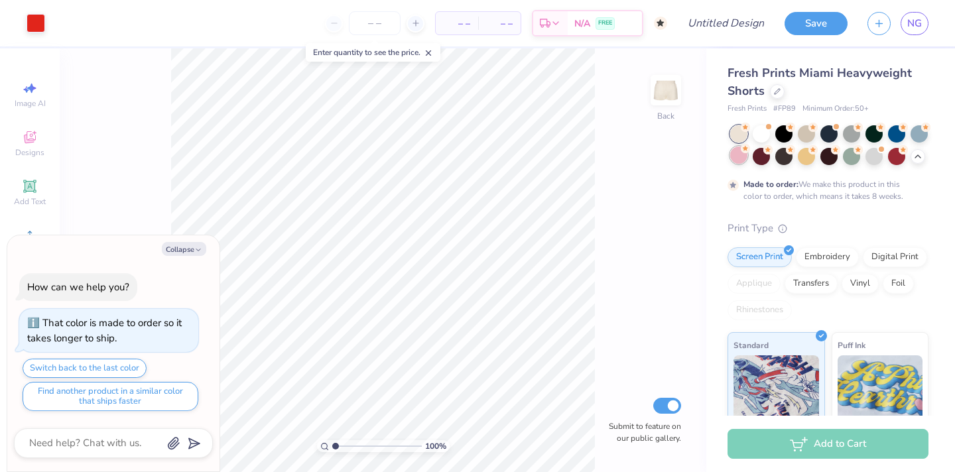
click at [743, 158] on div at bounding box center [738, 155] width 17 height 17
type textarea "x"
click at [380, 25] on input "number" at bounding box center [375, 23] width 52 height 24
type input "50"
